Goal: Information Seeking & Learning: Find specific page/section

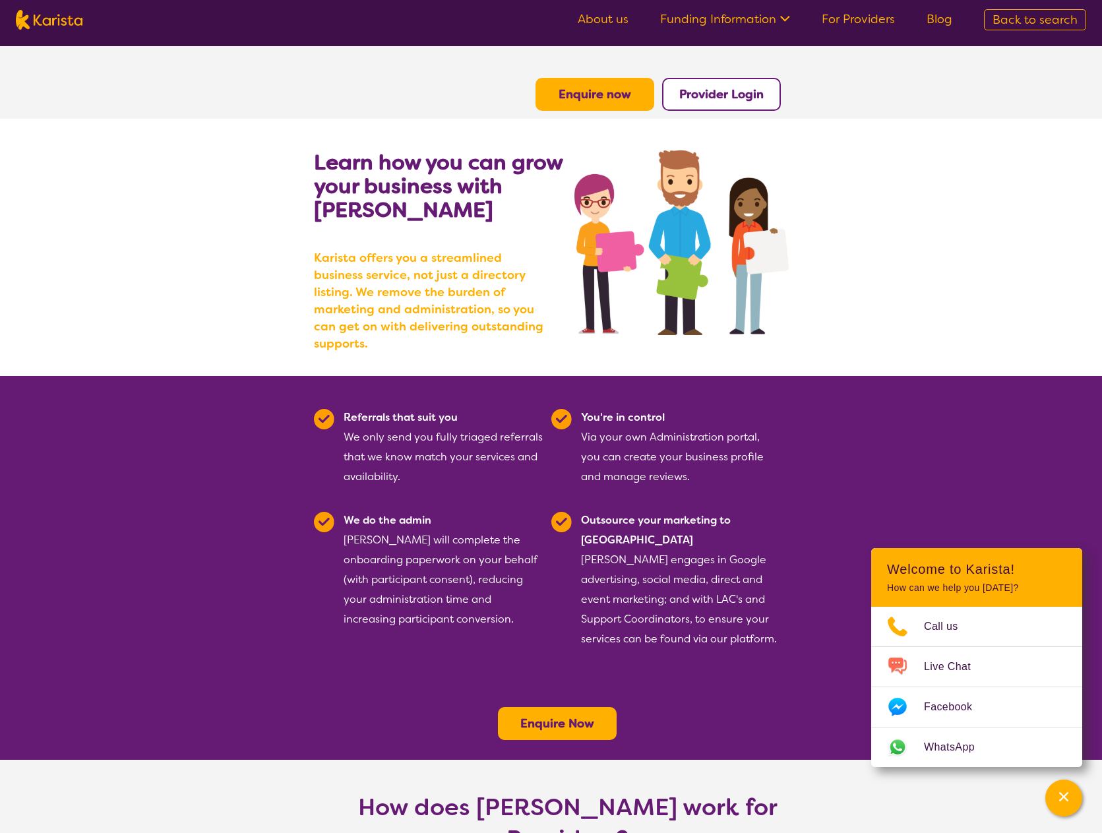
click at [750, 21] on link "Funding Information" at bounding box center [725, 19] width 130 height 16
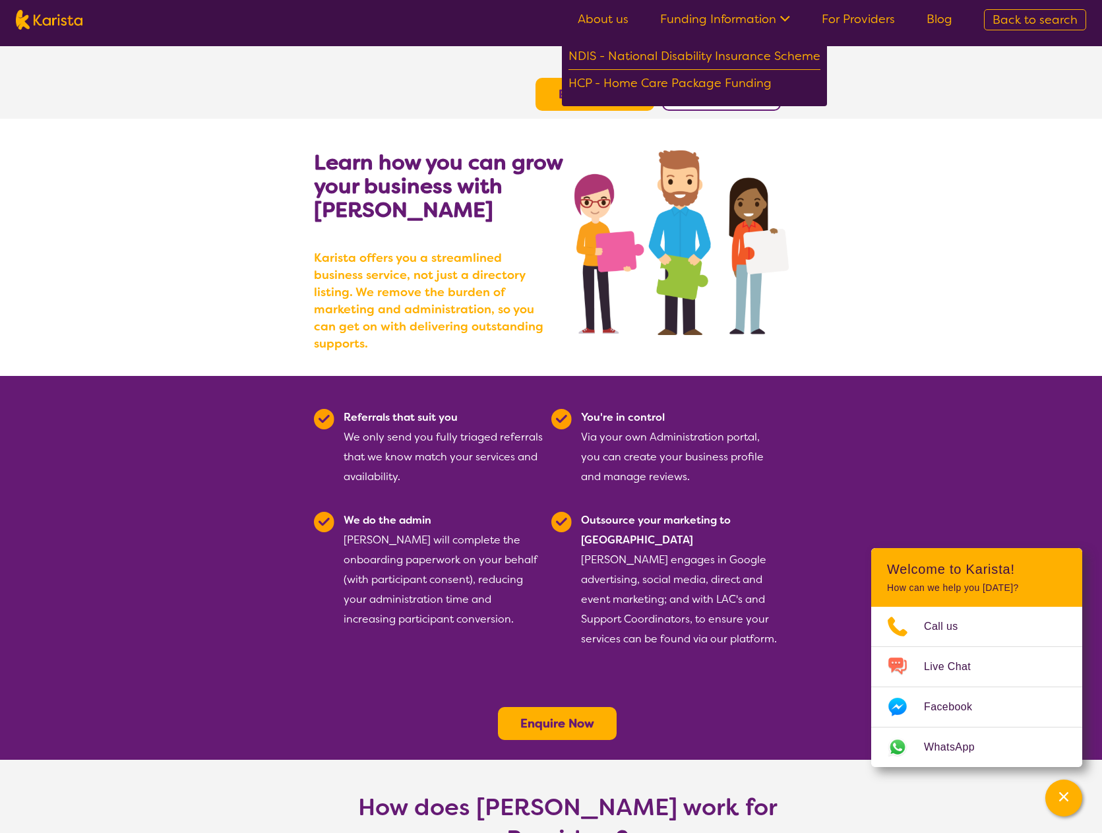
drag, startPoint x: 202, startPoint y: 439, endPoint x: 210, endPoint y: 464, distance: 25.6
click at [202, 443] on section "Referrals that suit you We only send you fully triaged referrals that we know m…" at bounding box center [551, 568] width 1102 height 384
click at [855, 18] on link "For Providers" at bounding box center [858, 19] width 73 height 16
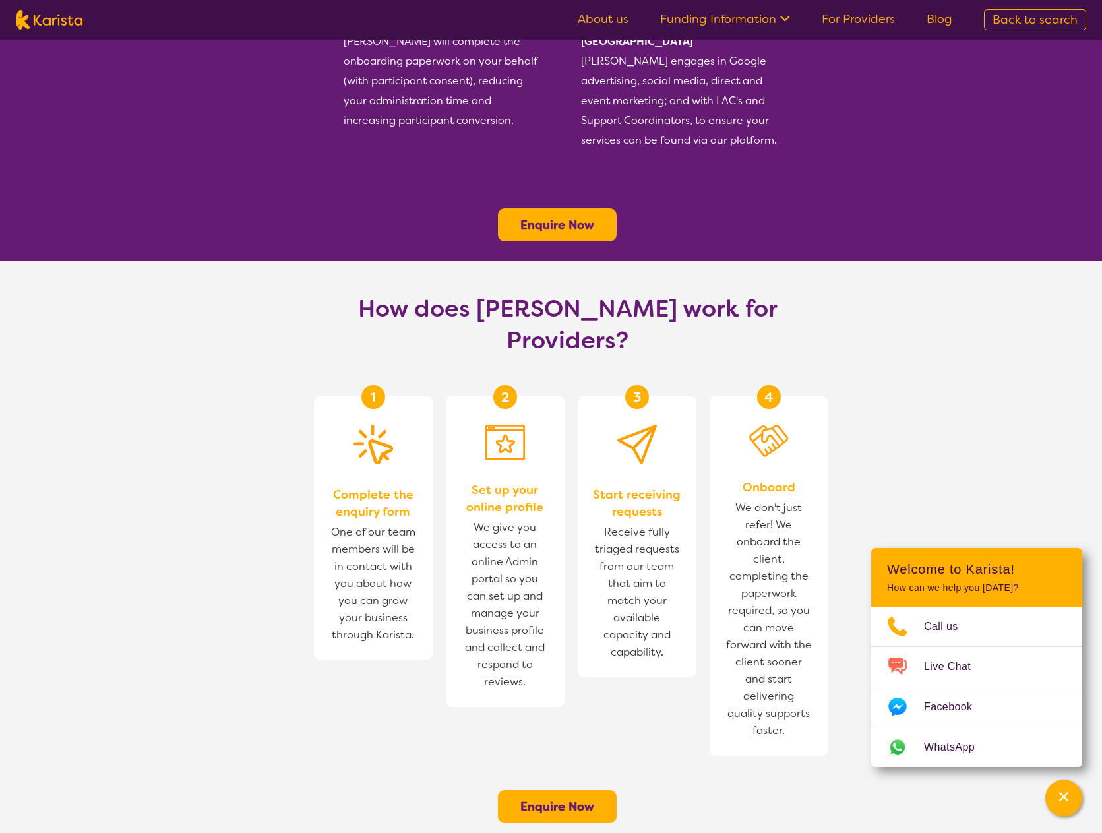
scroll to position [528, 0]
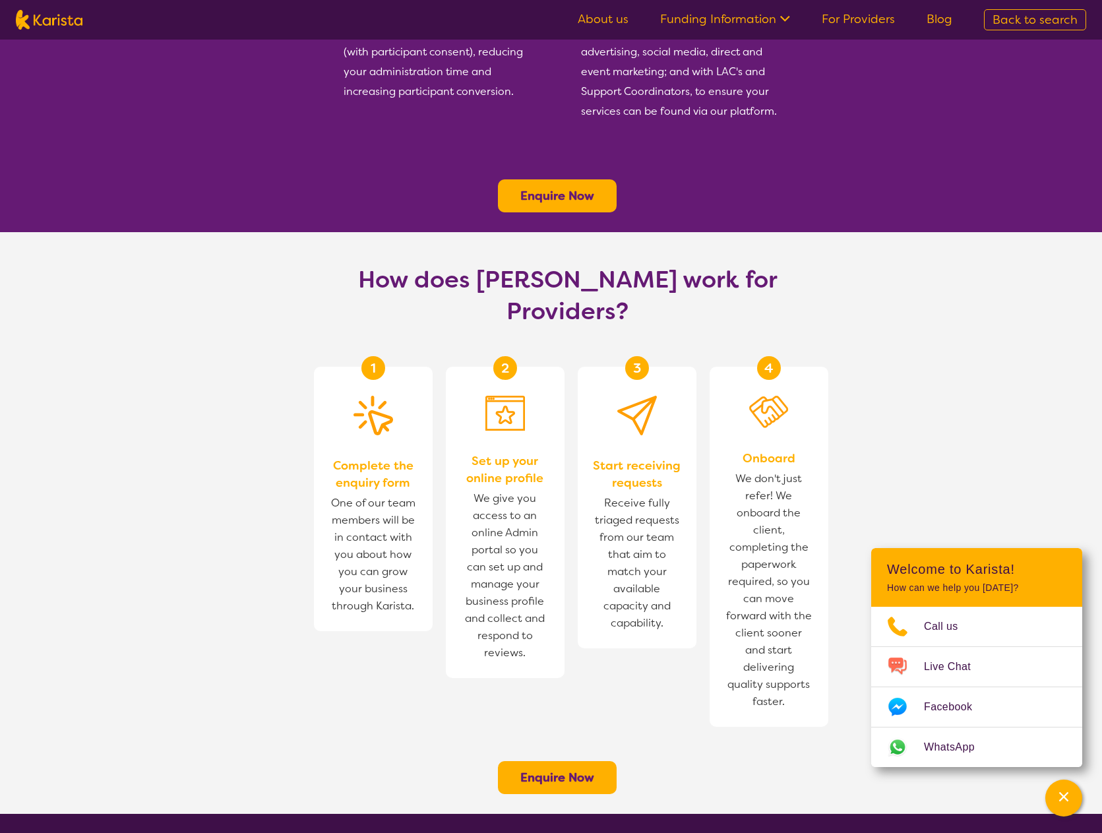
click at [528, 770] on b "Enquire Now" at bounding box center [557, 778] width 74 height 16
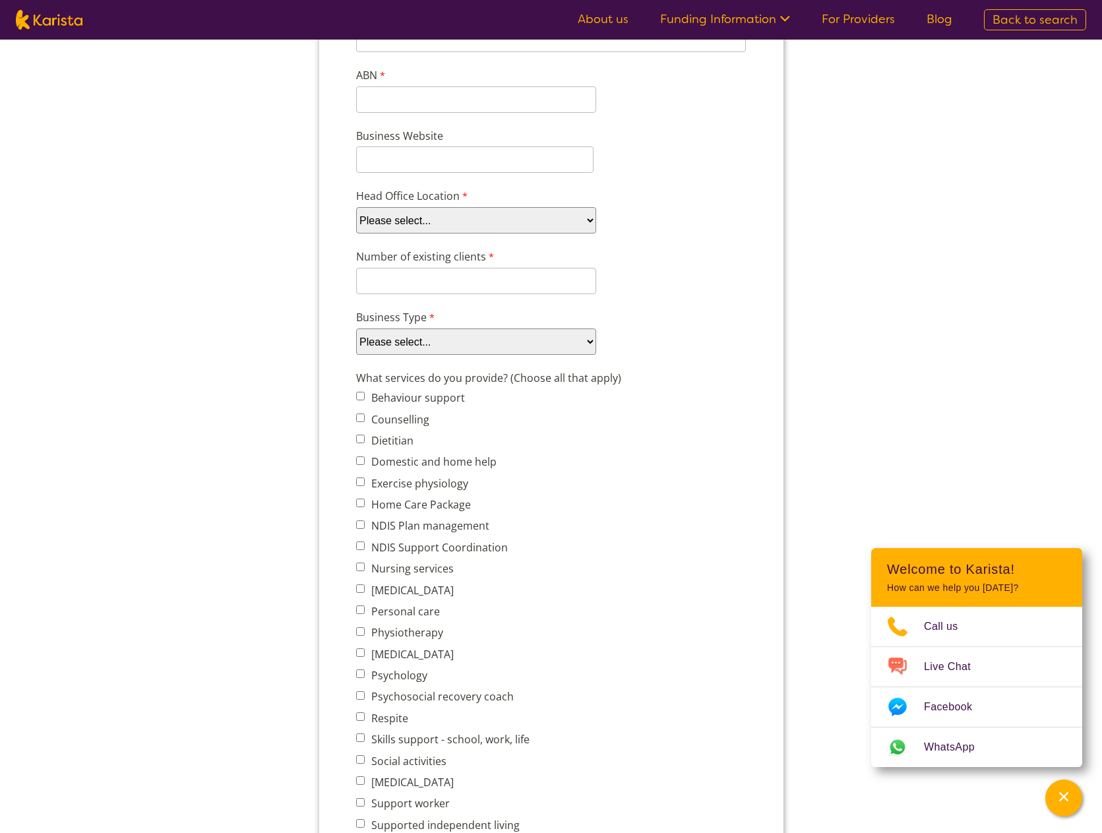
scroll to position [132, 0]
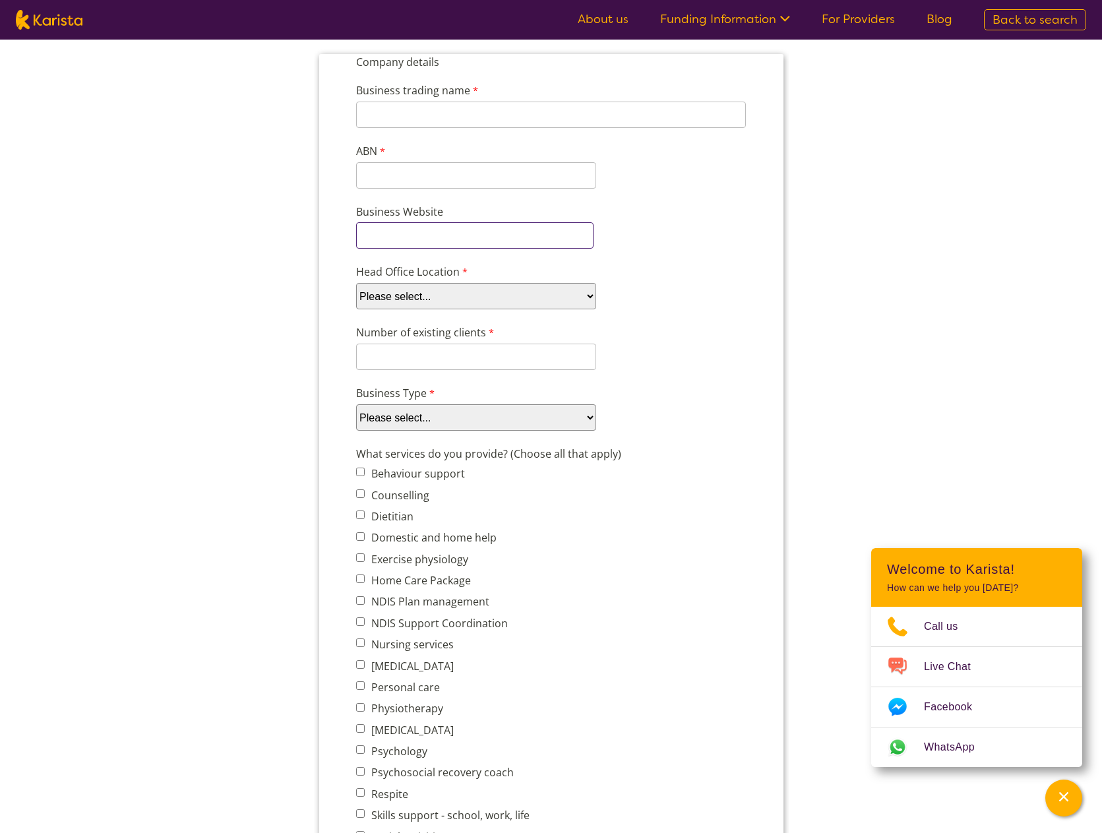
click at [460, 245] on input "Business Website" at bounding box center [473, 235] width 237 height 26
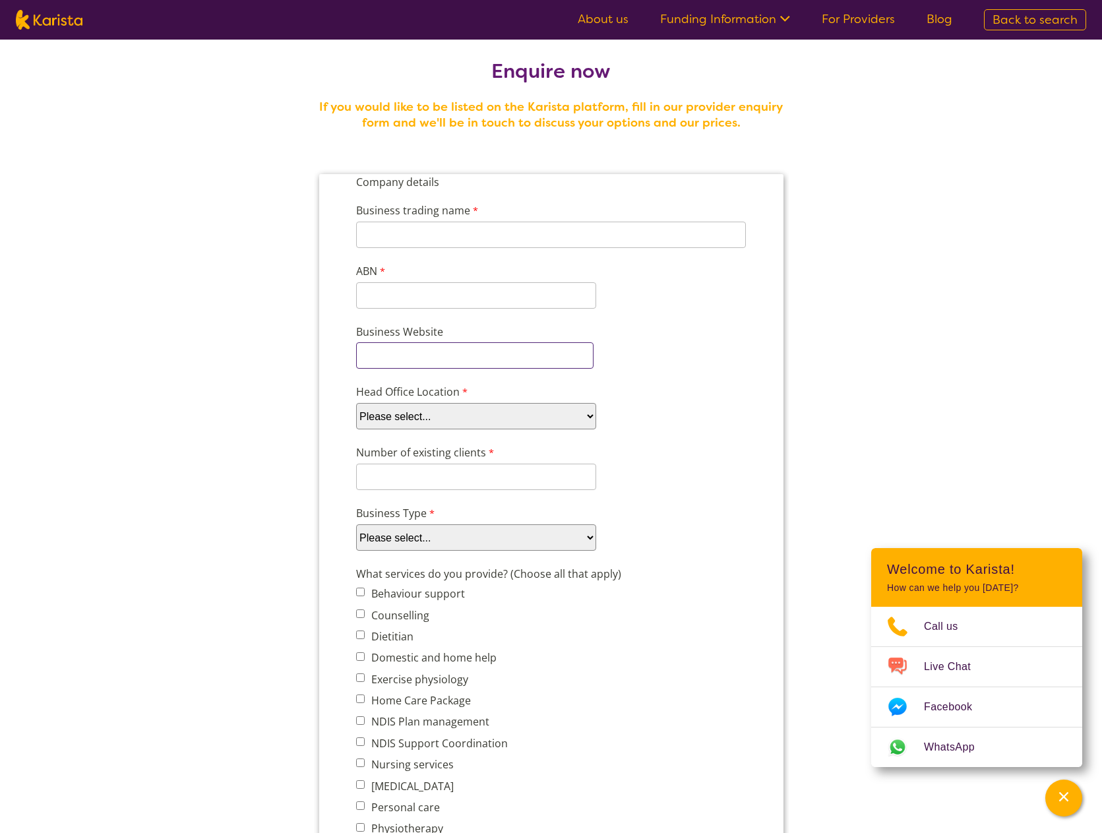
scroll to position [0, 0]
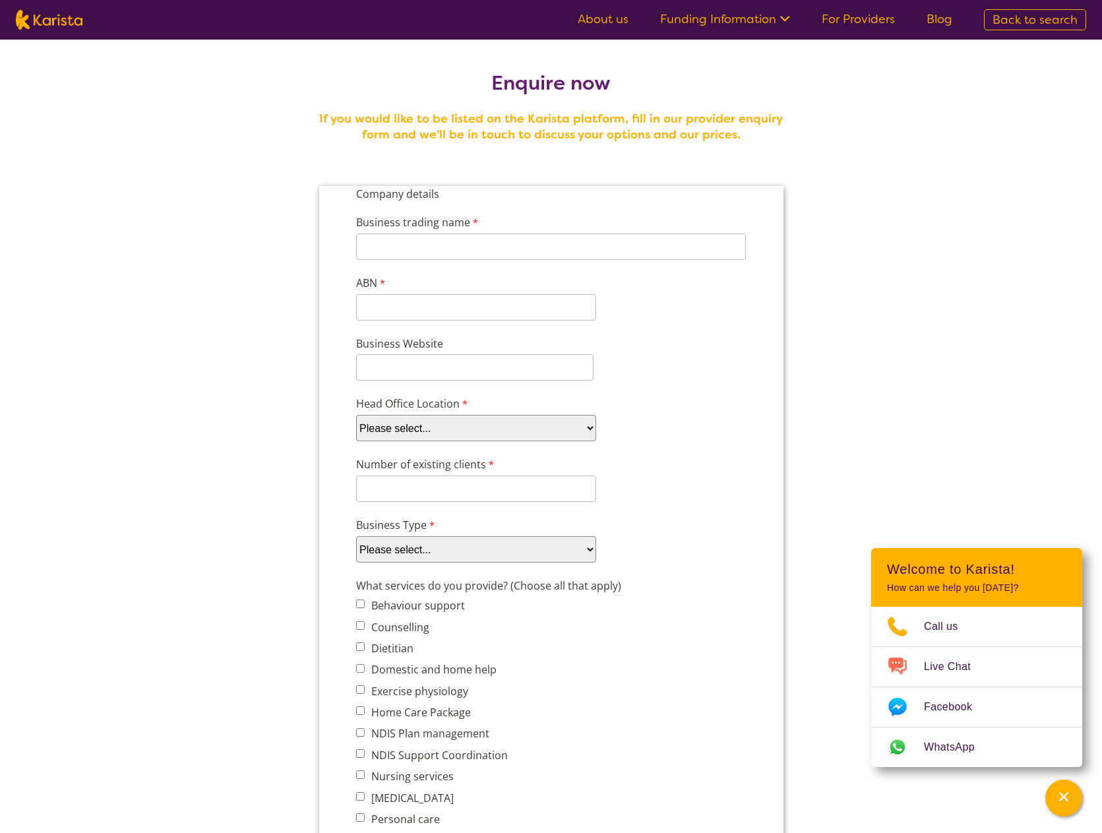
click at [1012, 23] on span "Back to search" at bounding box center [1034, 20] width 85 height 16
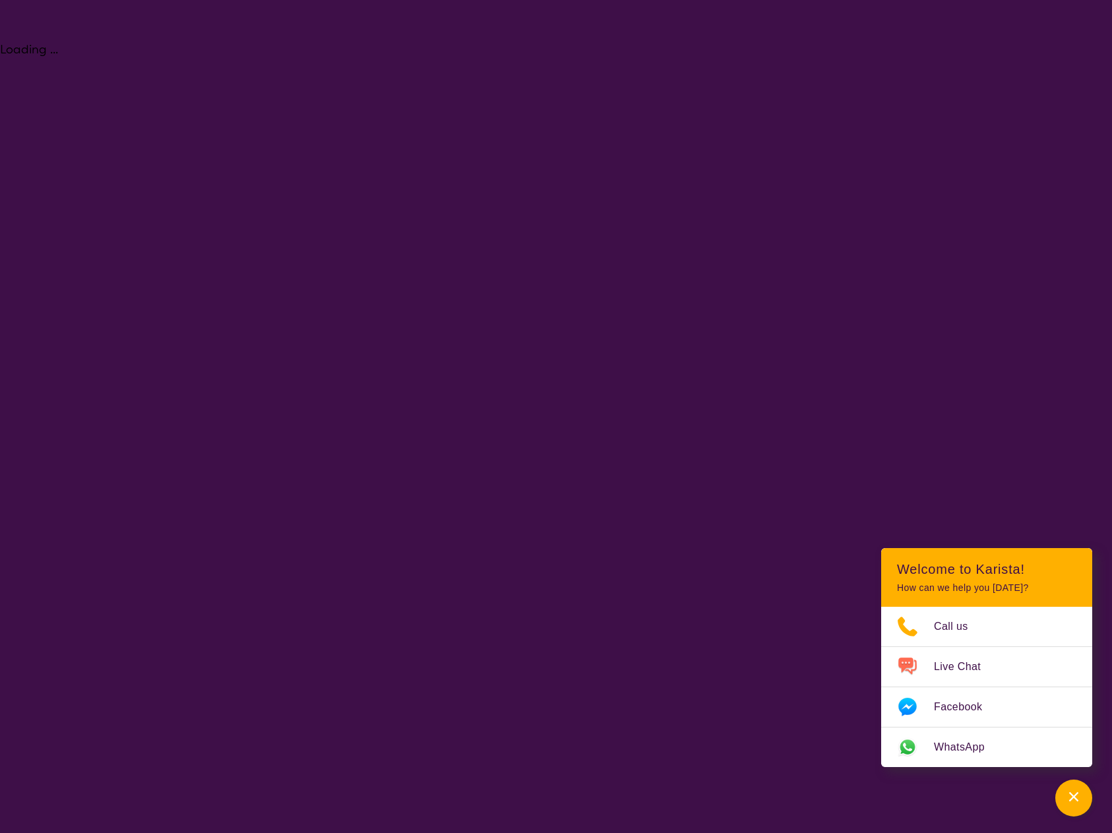
select select "Support worker"
select select "AD"
select select "NDIS"
select select "Support worker"
select select "AD"
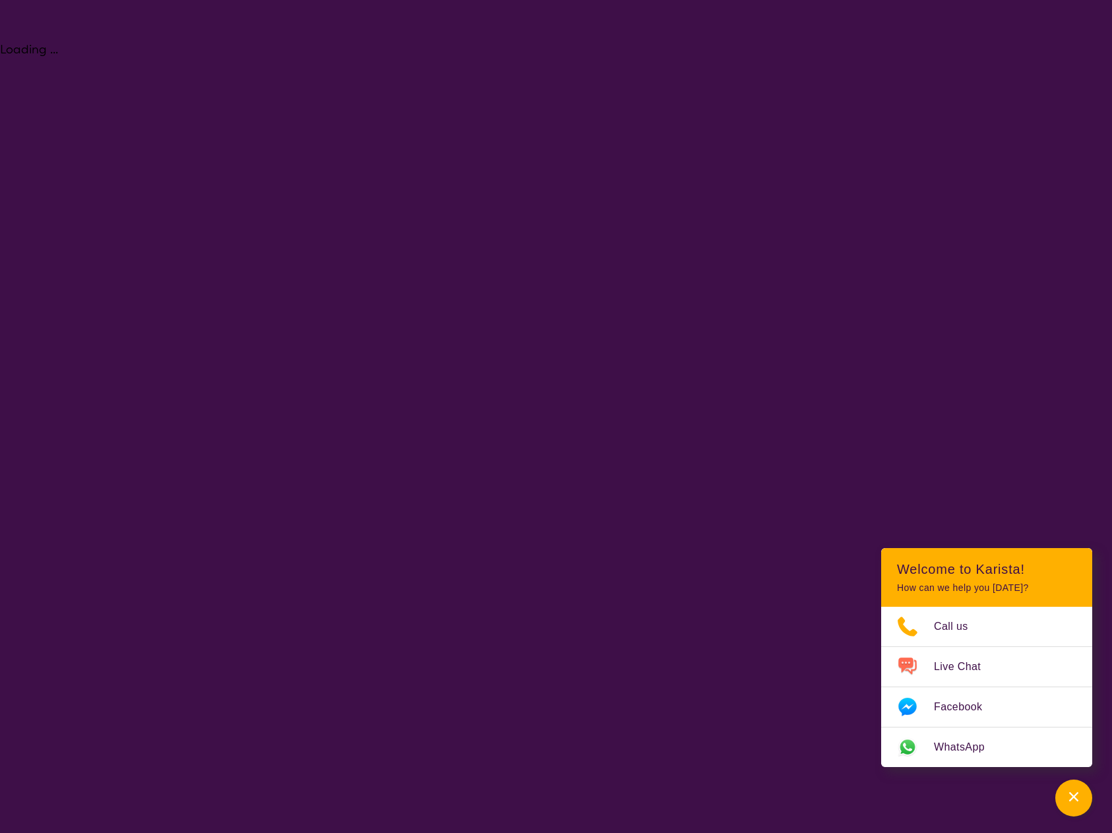
select select "NDIS"
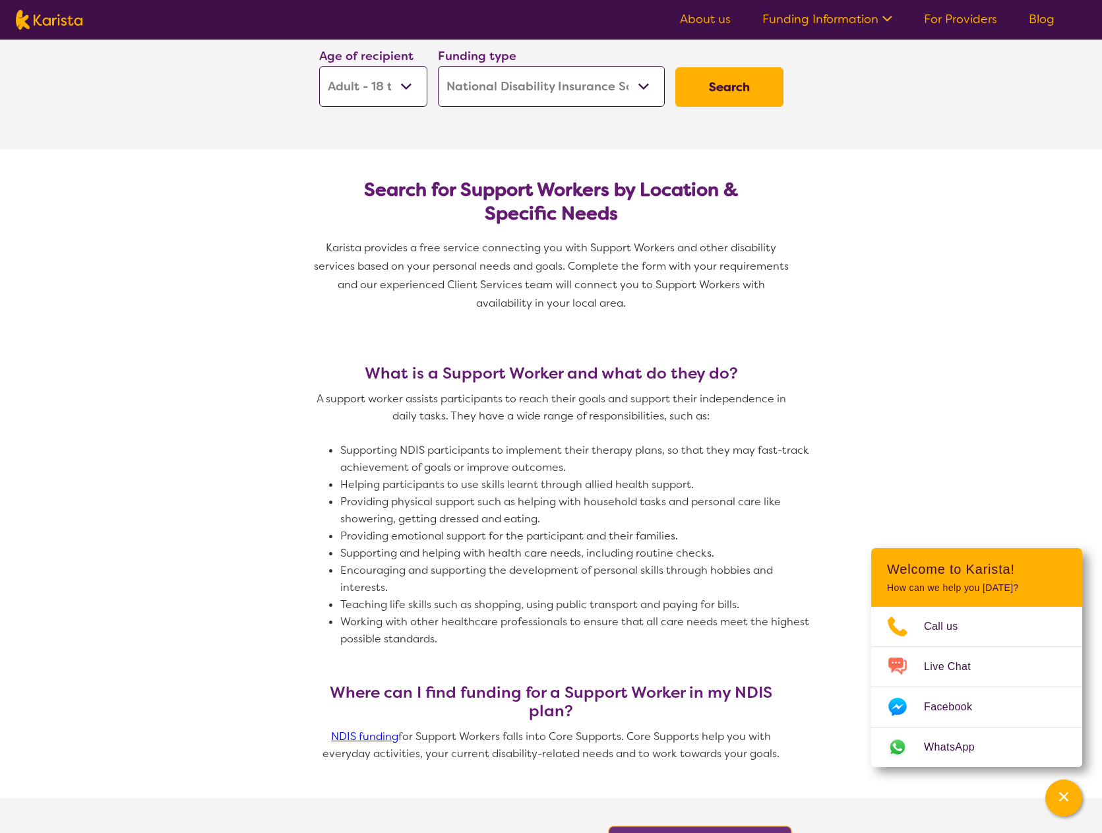
scroll to position [66, 0]
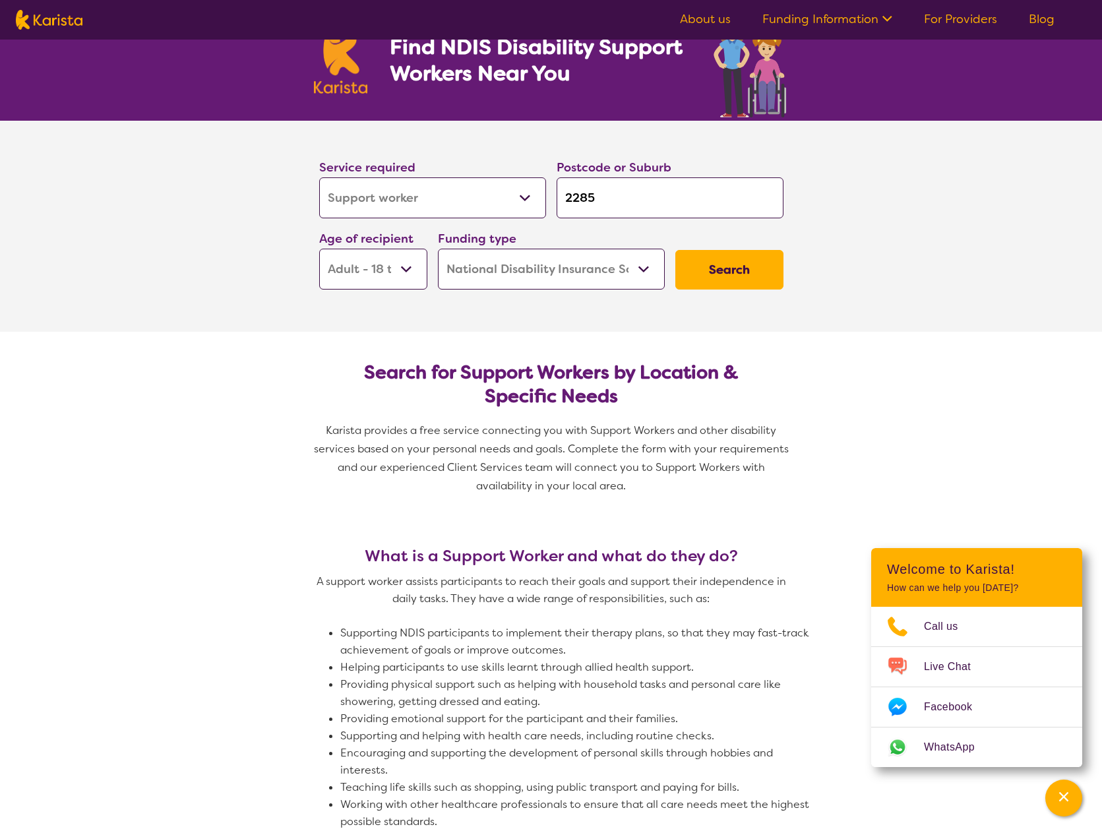
click at [721, 266] on button "Search" at bounding box center [729, 270] width 108 height 40
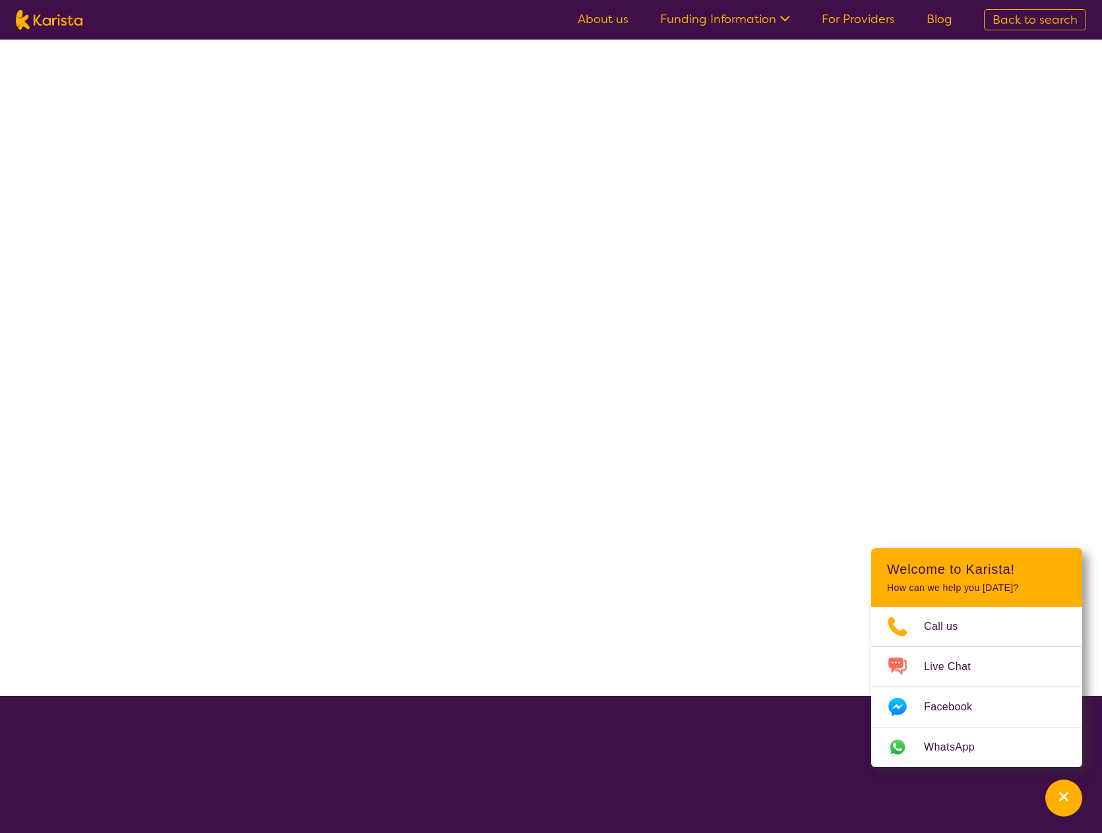
select select "NDIS"
select select "Support worker"
select select "AD"
